Goal: Task Accomplishment & Management: Use online tool/utility

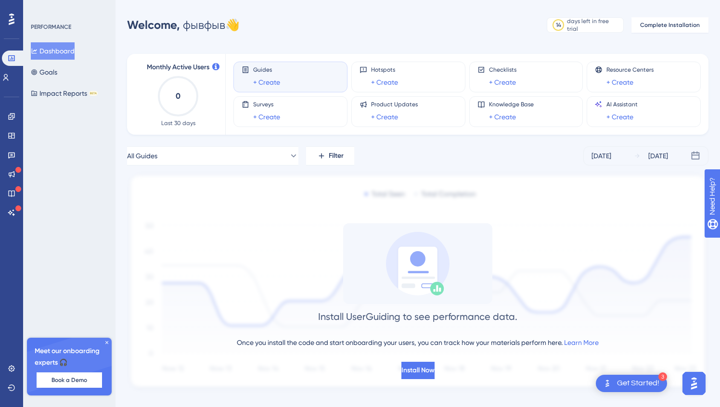
click at [625, 379] on div "Get Started!" at bounding box center [638, 383] width 42 height 11
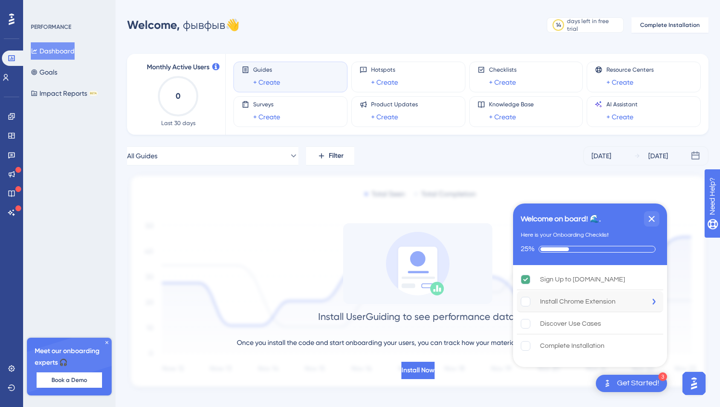
click at [566, 300] on div "Install Chrome Extension" at bounding box center [578, 302] width 76 height 12
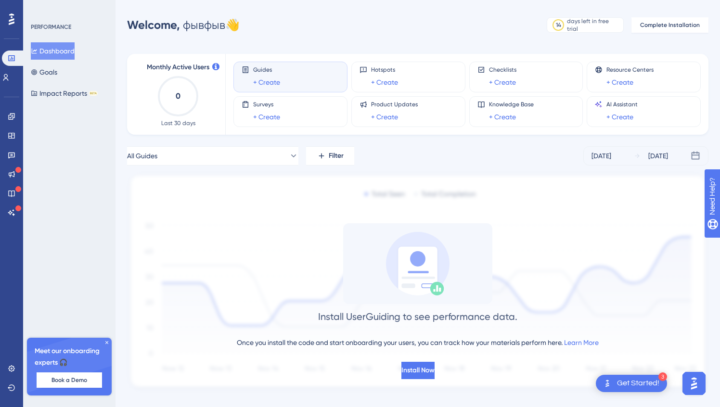
click at [636, 387] on div "Get Started!" at bounding box center [638, 383] width 42 height 11
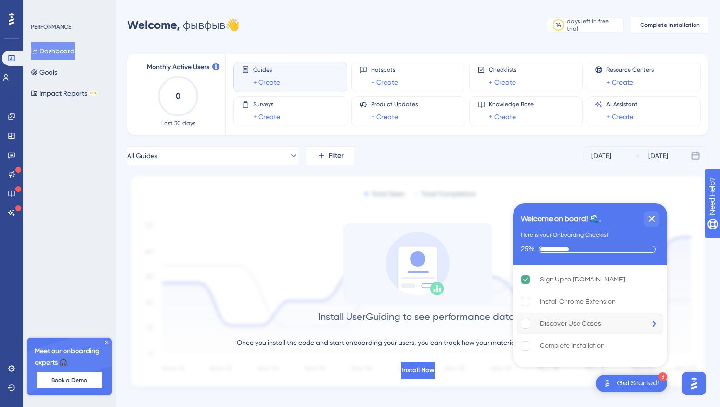
click at [626, 327] on div "Discover Use Cases" at bounding box center [590, 323] width 146 height 21
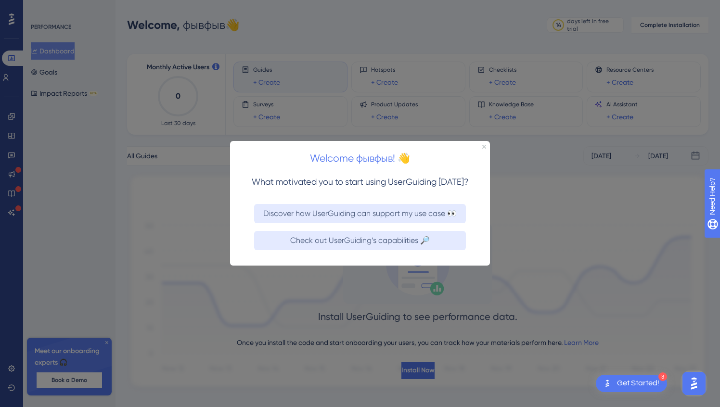
click at [483, 144] on div "Welcome фывфыв! 👋" at bounding box center [360, 156] width 260 height 30
click at [486, 147] on div "Welcome фывфыв! 👋" at bounding box center [360, 156] width 260 height 30
click at [483, 146] on icon "Close Preview" at bounding box center [484, 147] width 4 height 4
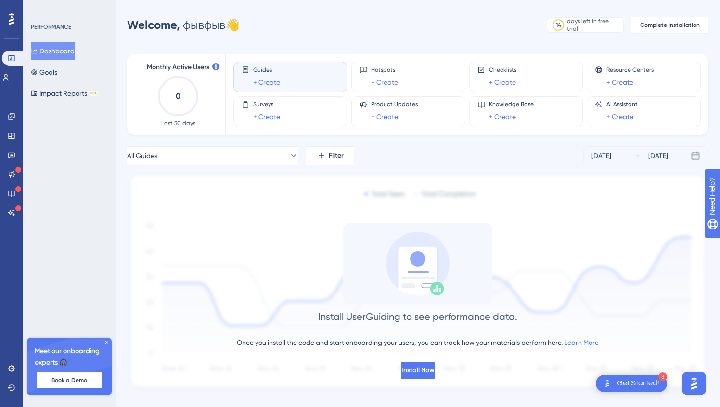
click at [620, 388] on div "Get Started!" at bounding box center [638, 383] width 42 height 11
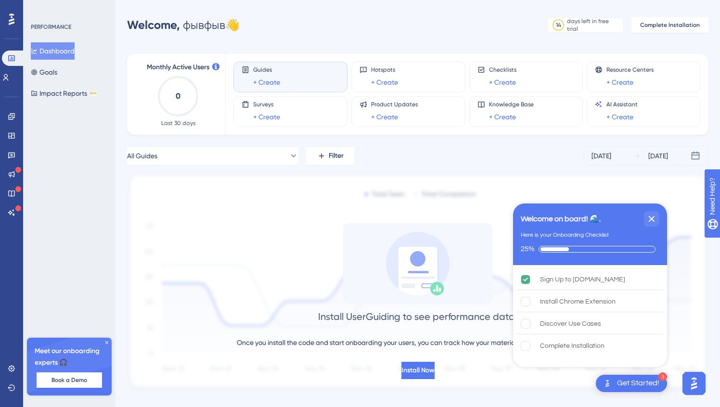
click at [699, 387] on img "Open AI Assistant Launcher" at bounding box center [693, 383] width 17 height 17
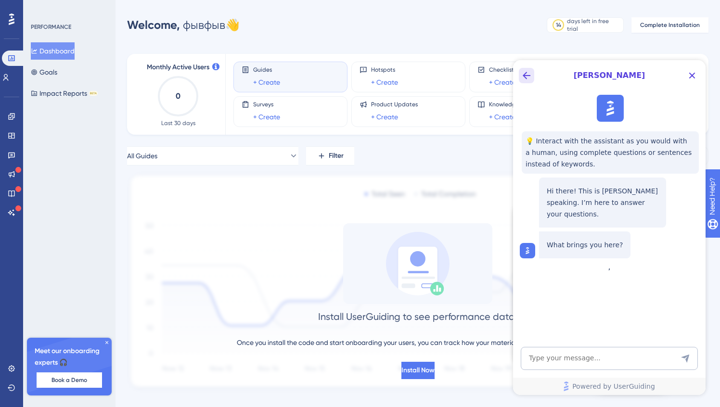
click at [525, 75] on icon "Back Button" at bounding box center [526, 76] width 12 height 12
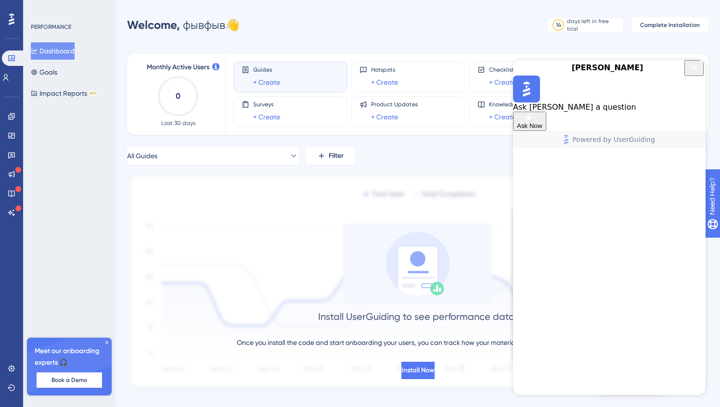
click at [506, 34] on div "Welcome, фывфыв 👋 14 days left in free trial Click to see upgrade options Compl…" at bounding box center [417, 24] width 581 height 19
click at [308, 73] on div "Guides + Create" at bounding box center [290, 77] width 98 height 22
click at [691, 70] on icon "Close Button" at bounding box center [694, 67] width 6 height 6
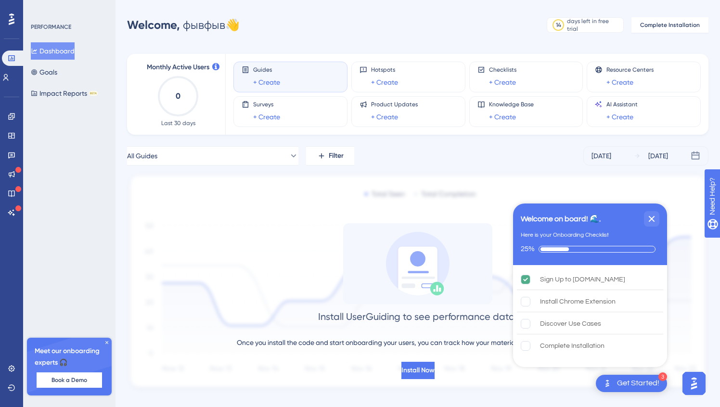
click at [291, 72] on div "Guides + Create" at bounding box center [290, 77] width 98 height 22
click at [648, 224] on icon "Close Checklist" at bounding box center [651, 219] width 12 height 12
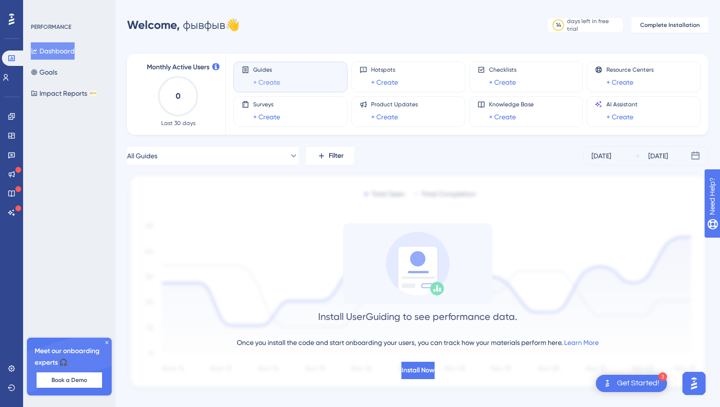
click at [266, 79] on link "+ Create" at bounding box center [266, 82] width 27 height 12
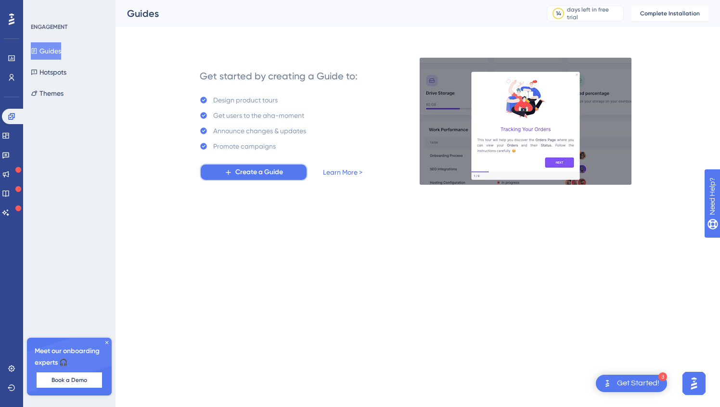
click at [274, 173] on span "Create a Guide" at bounding box center [259, 172] width 48 height 12
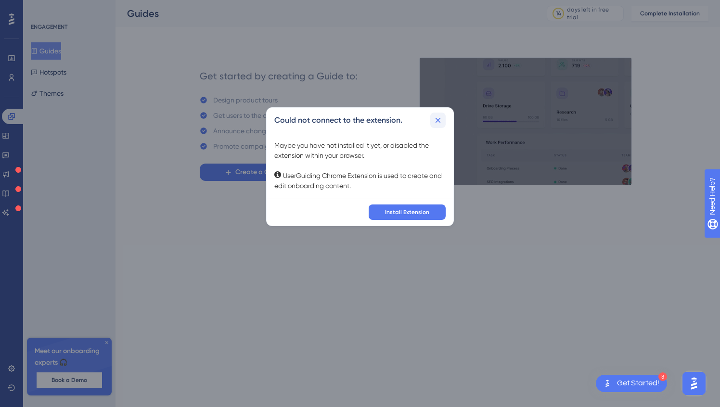
click at [438, 119] on icon at bounding box center [437, 120] width 5 height 5
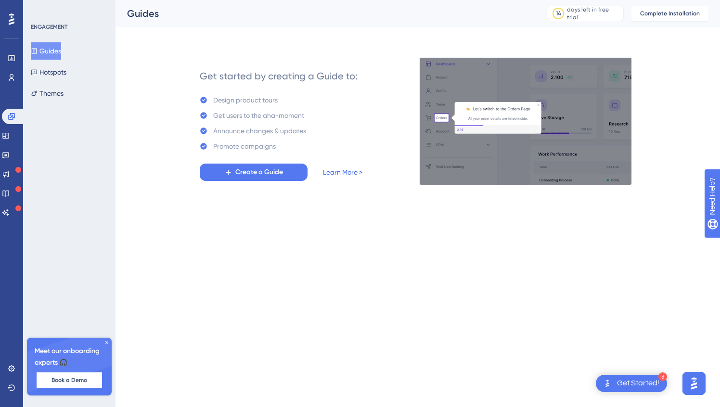
click at [332, 175] on link "Learn More >" at bounding box center [342, 172] width 39 height 12
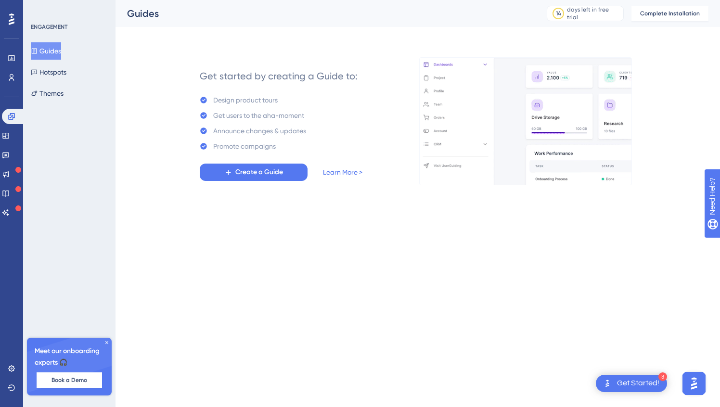
click at [33, 55] on button "Guides" at bounding box center [46, 50] width 30 height 17
